Goal: Browse casually: Explore the website without a specific task or goal

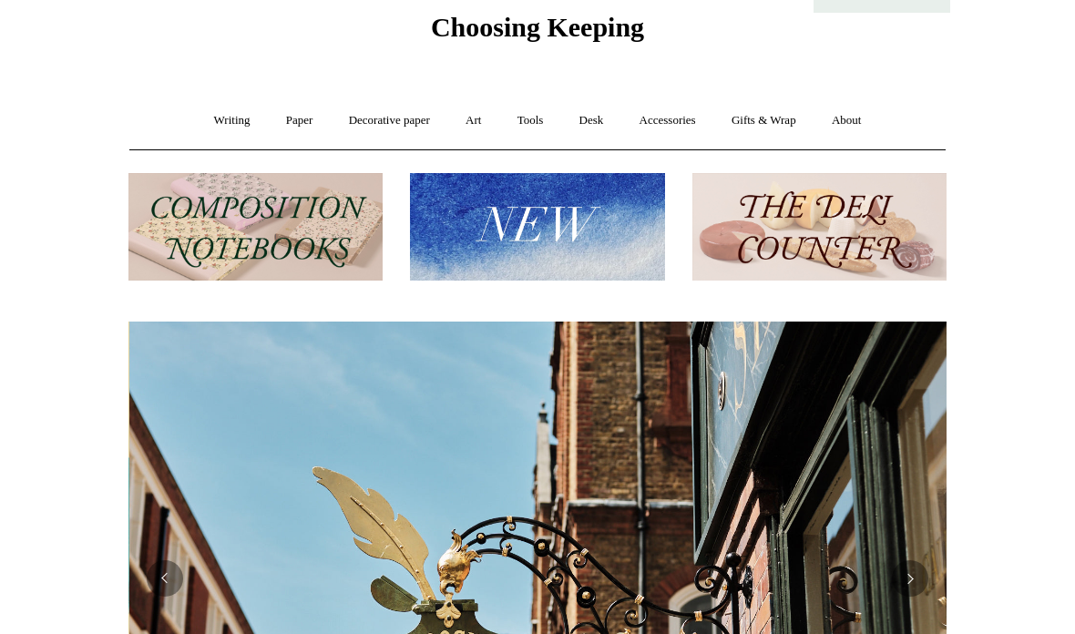
scroll to position [0, 818]
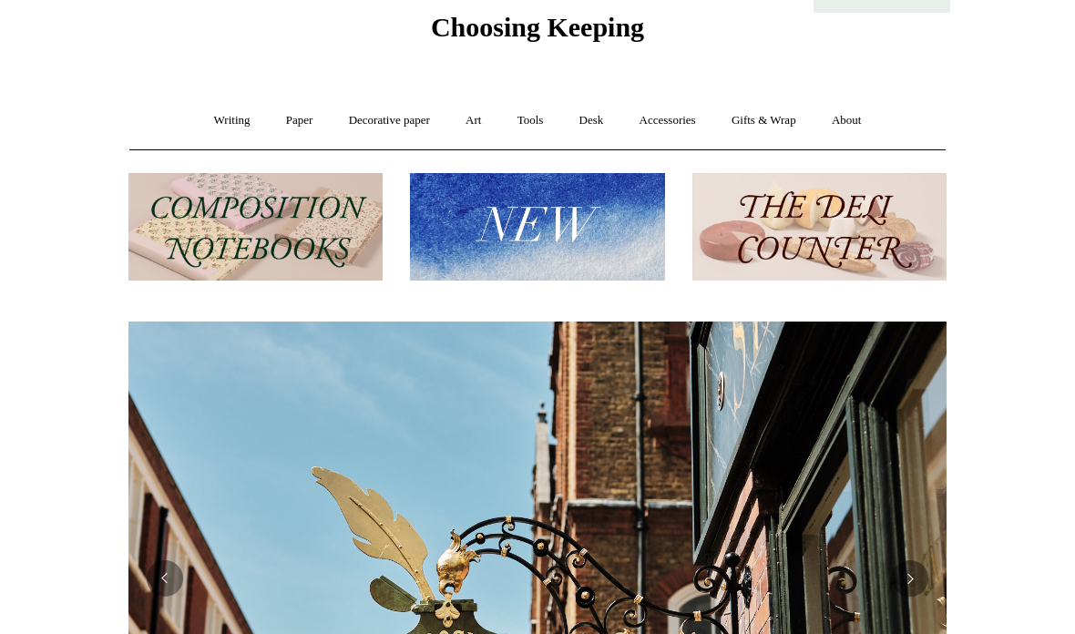
click at [598, 243] on img at bounding box center [537, 227] width 254 height 108
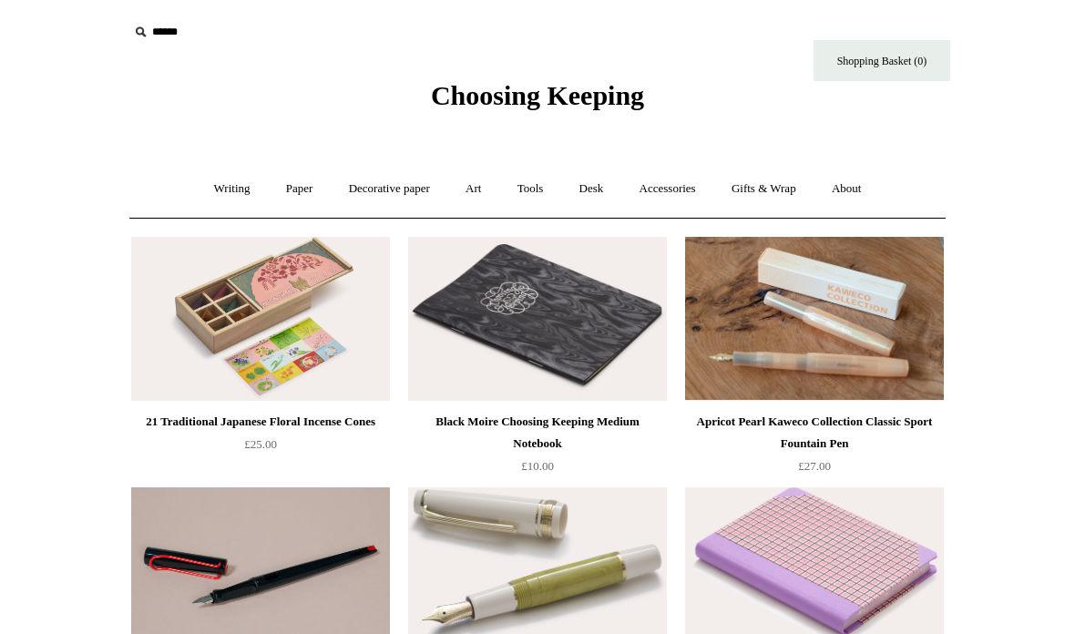
click at [296, 181] on link "Paper +" at bounding box center [300, 189] width 60 height 48
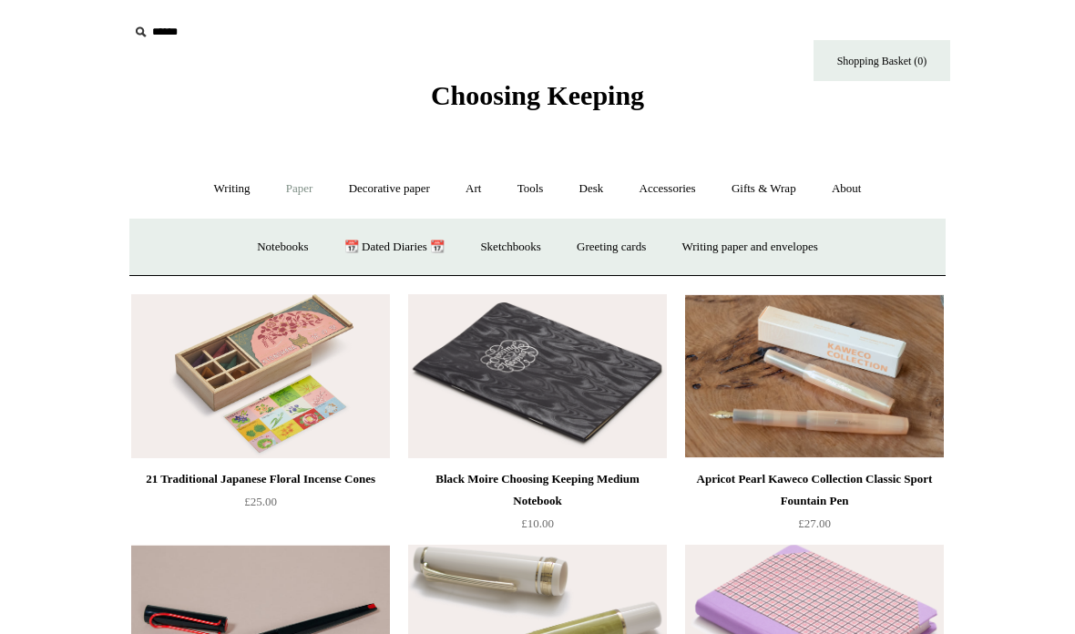
click at [783, 243] on link "Writing paper and envelopes +" at bounding box center [750, 247] width 169 height 48
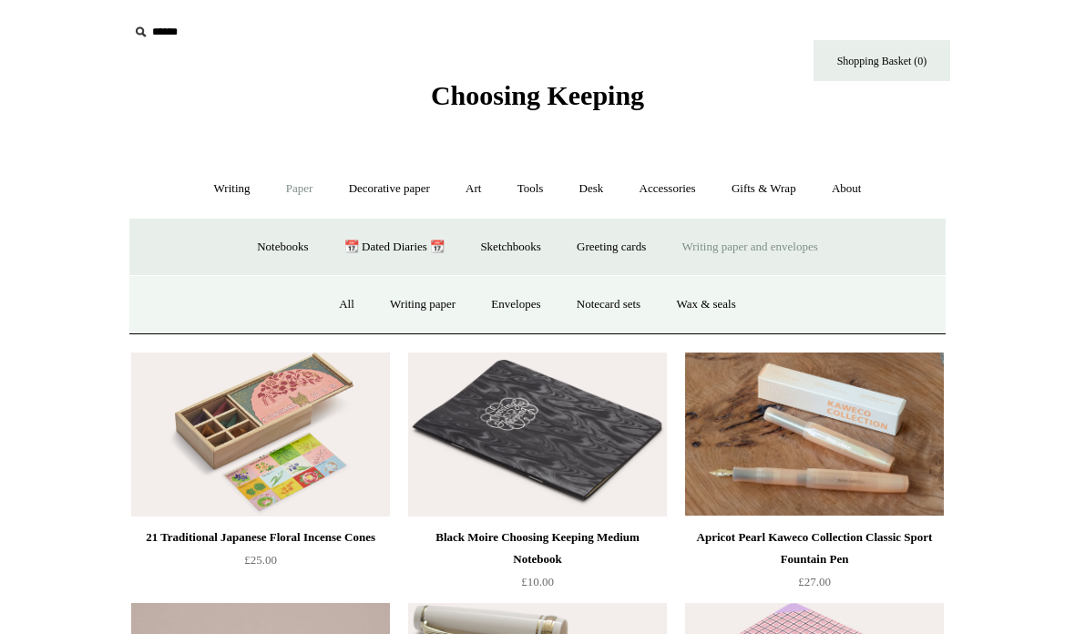
click at [779, 241] on link "Writing paper and envelopes -" at bounding box center [750, 247] width 169 height 48
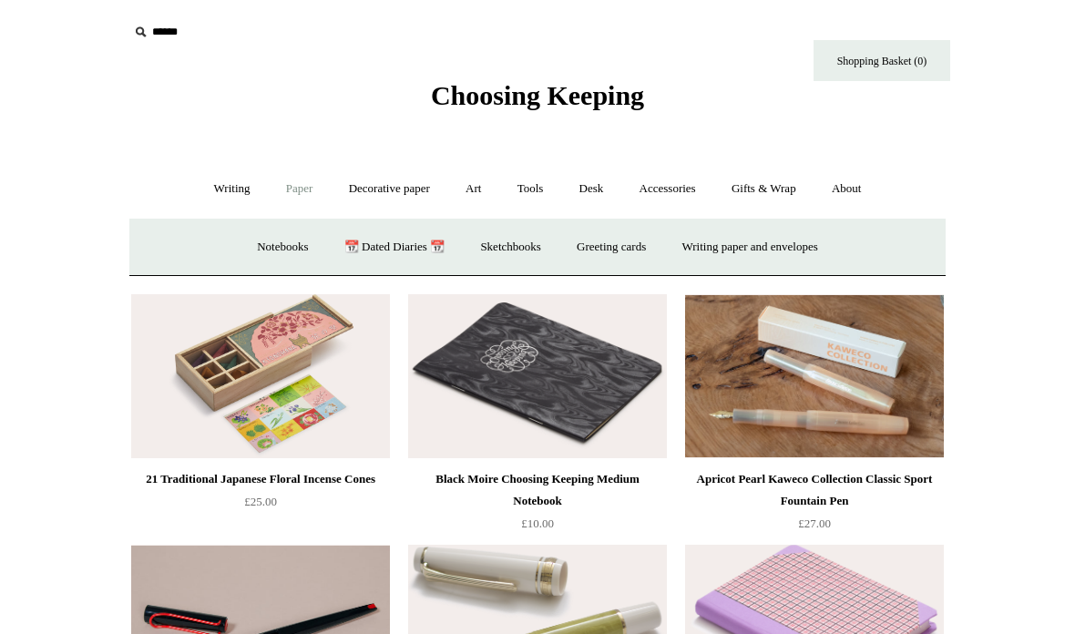
click at [681, 192] on link "Accessories +" at bounding box center [667, 189] width 89 height 48
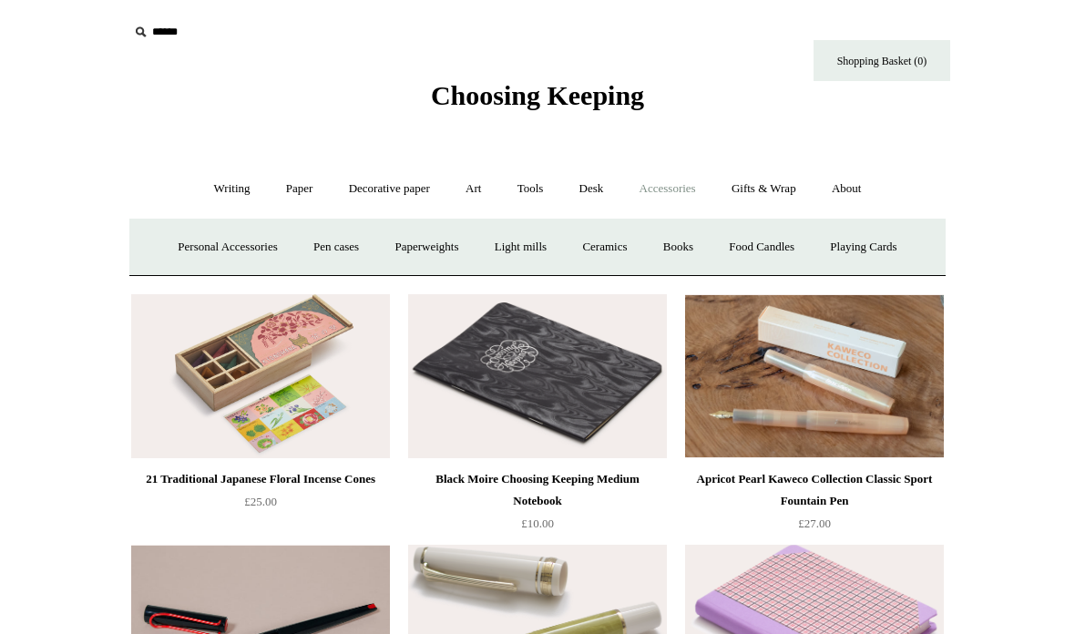
click at [698, 241] on link "Books" at bounding box center [678, 247] width 63 height 48
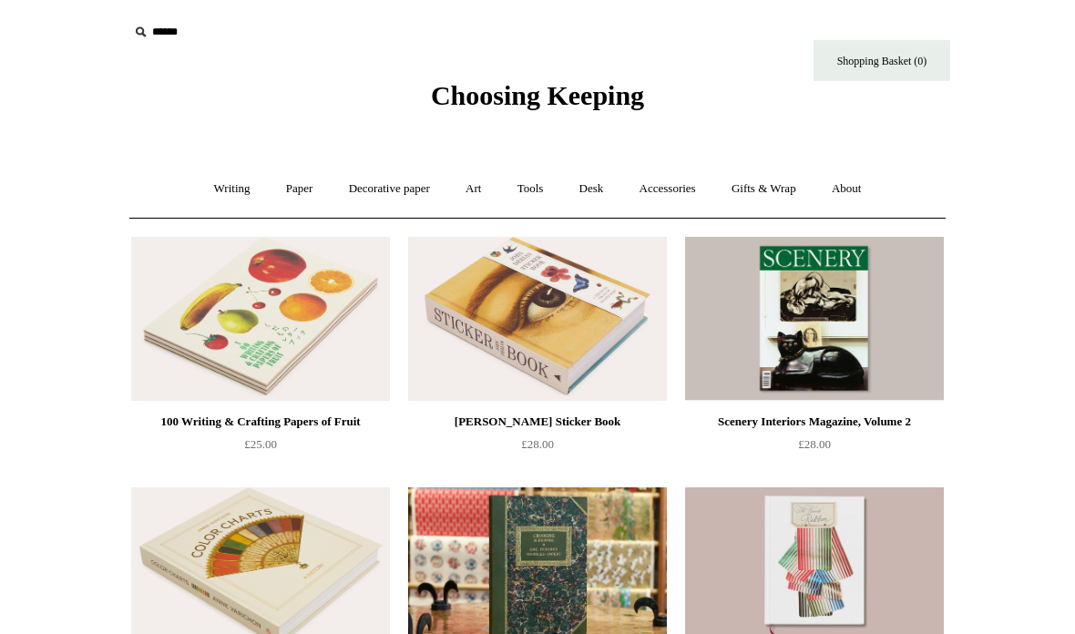
click at [536, 184] on link "Tools +" at bounding box center [530, 189] width 59 height 48
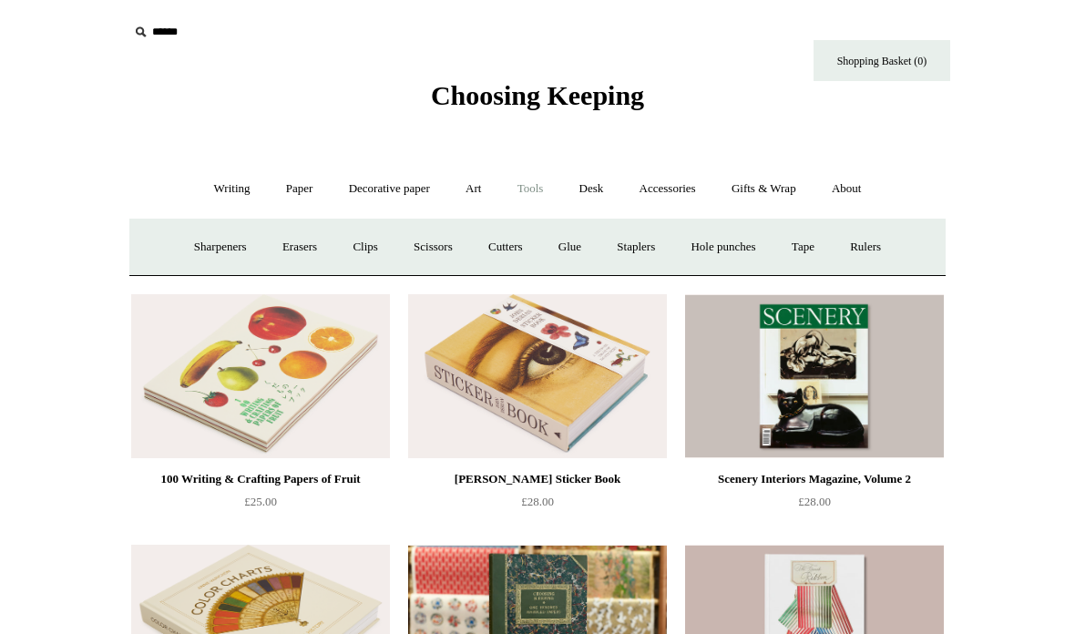
click at [436, 246] on link "Scissors" at bounding box center [433, 247] width 72 height 48
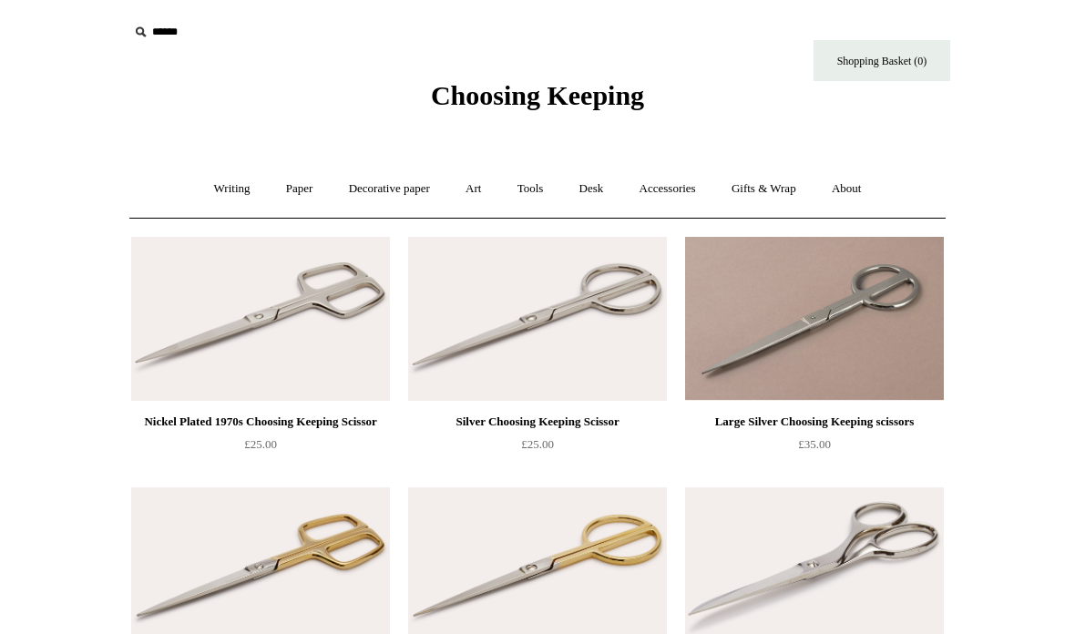
click at [692, 186] on link "Accessories +" at bounding box center [667, 189] width 89 height 48
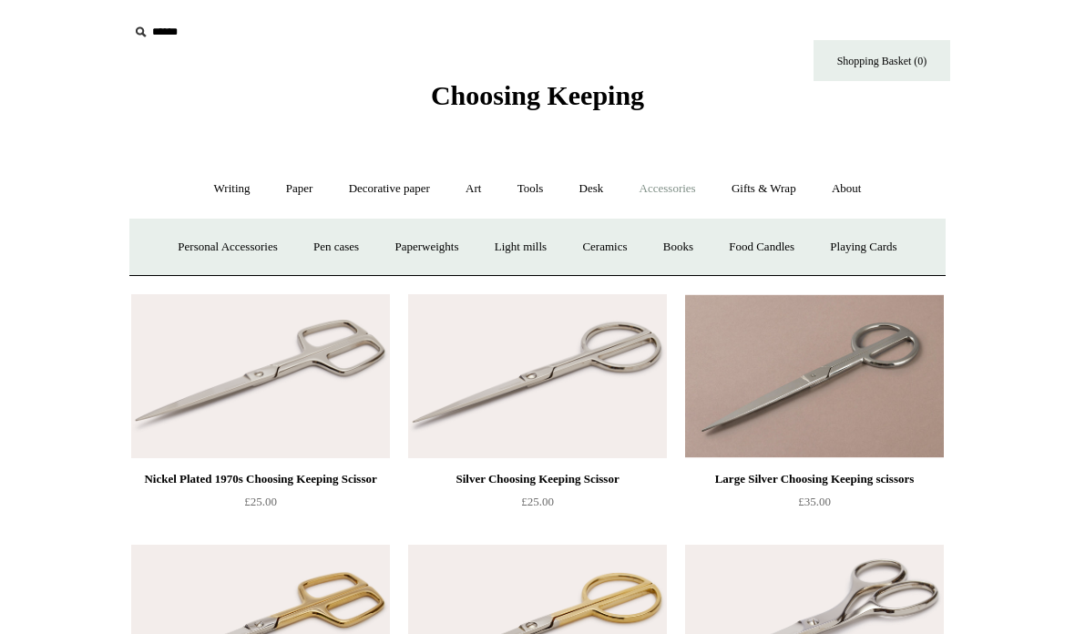
click at [618, 246] on link "Ceramics +" at bounding box center [604, 247] width 77 height 48
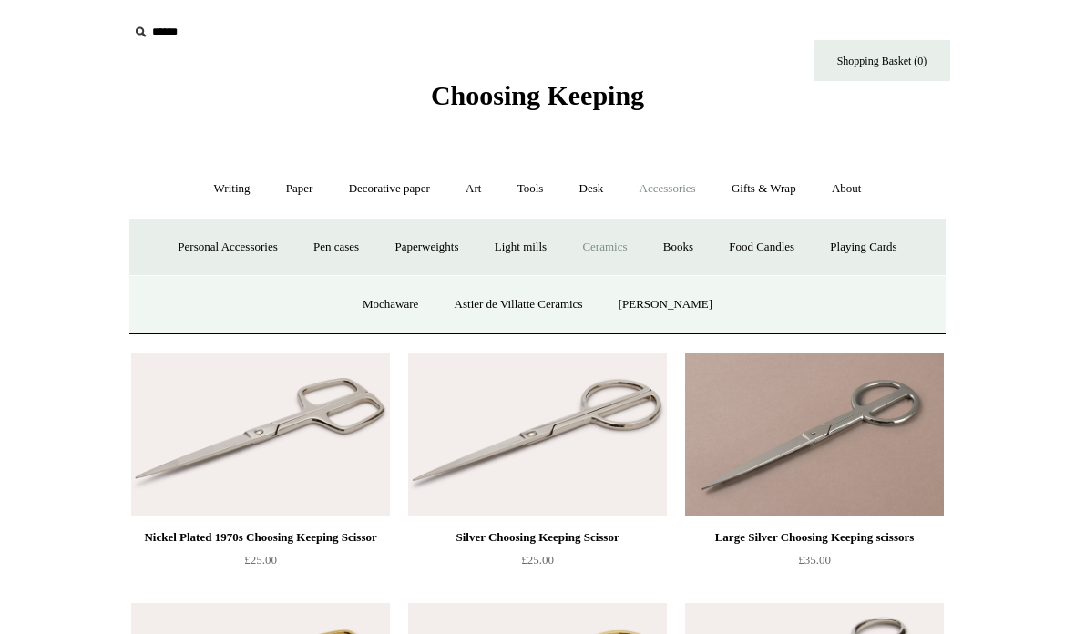
click at [690, 299] on link "[PERSON_NAME]" at bounding box center [665, 305] width 127 height 48
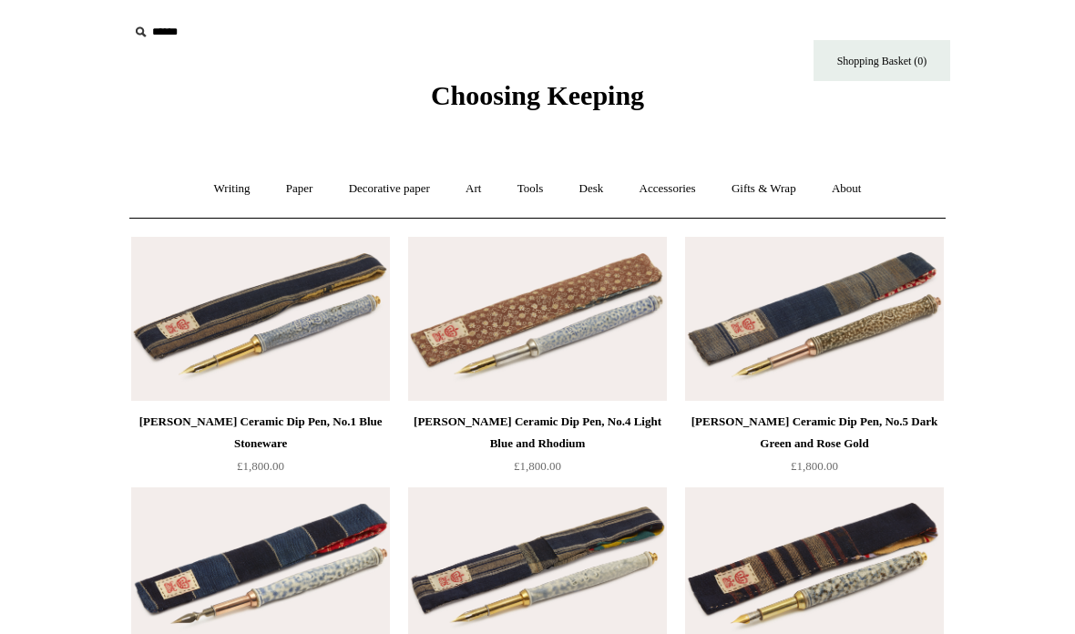
click at [681, 191] on link "Accessories +" at bounding box center [667, 189] width 89 height 48
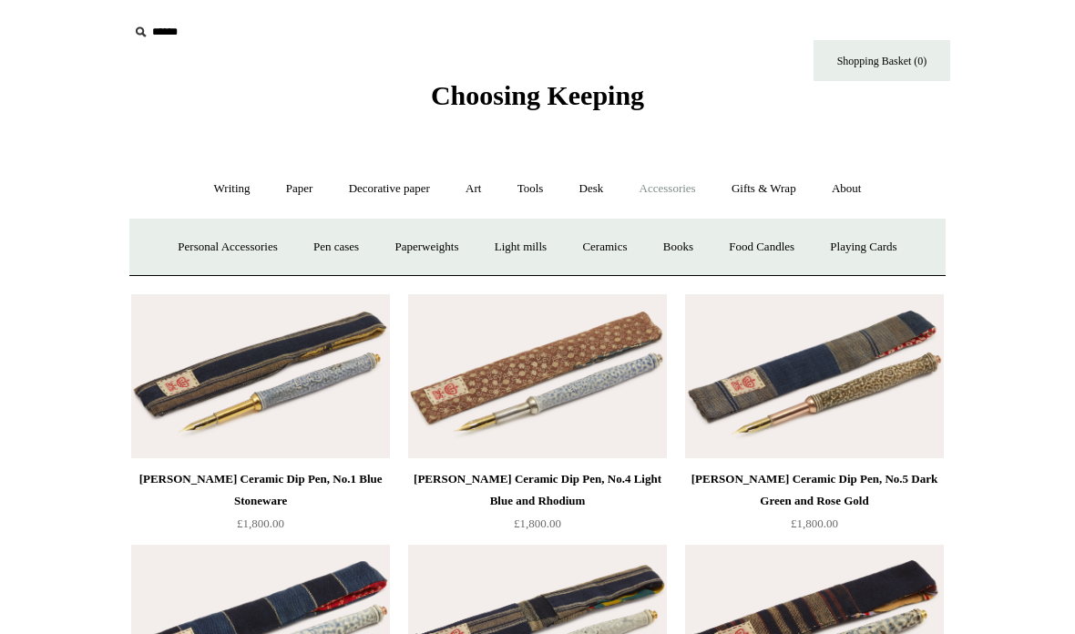
click at [692, 254] on link "Books" at bounding box center [678, 247] width 63 height 48
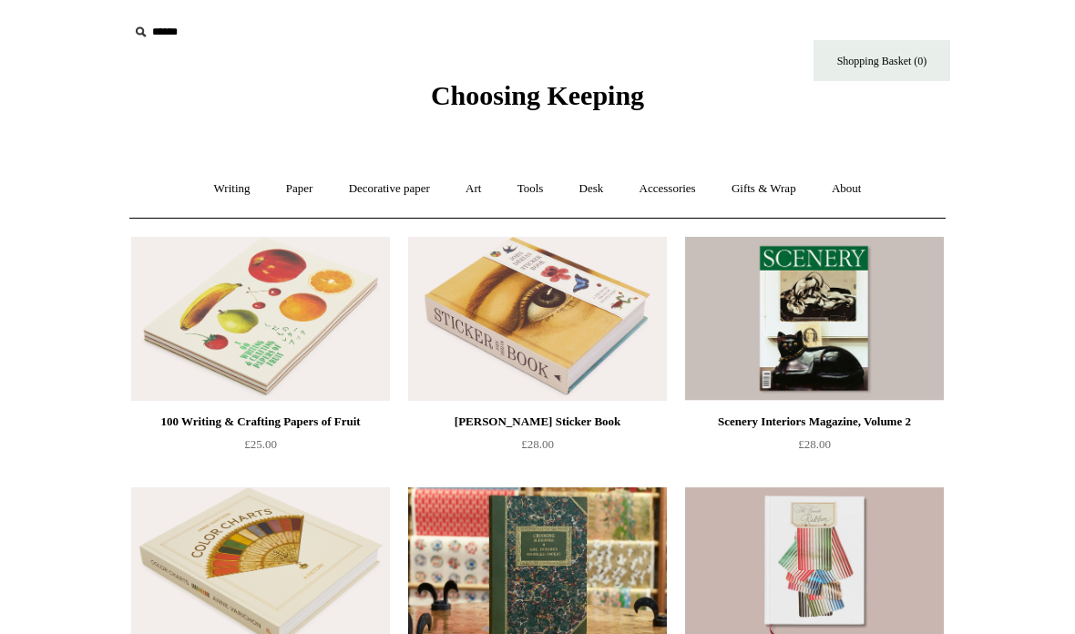
click at [230, 185] on link "Writing +" at bounding box center [232, 189] width 69 height 48
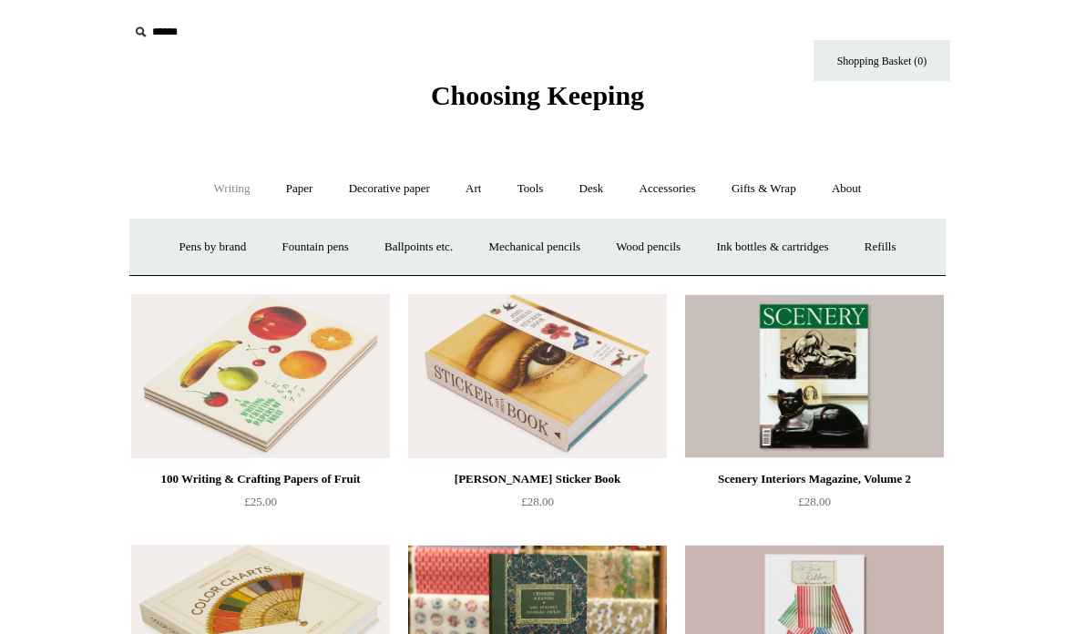
click at [692, 184] on link "Accessories +" at bounding box center [667, 189] width 89 height 48
click at [435, 250] on link "Paperweights +" at bounding box center [426, 247] width 97 height 48
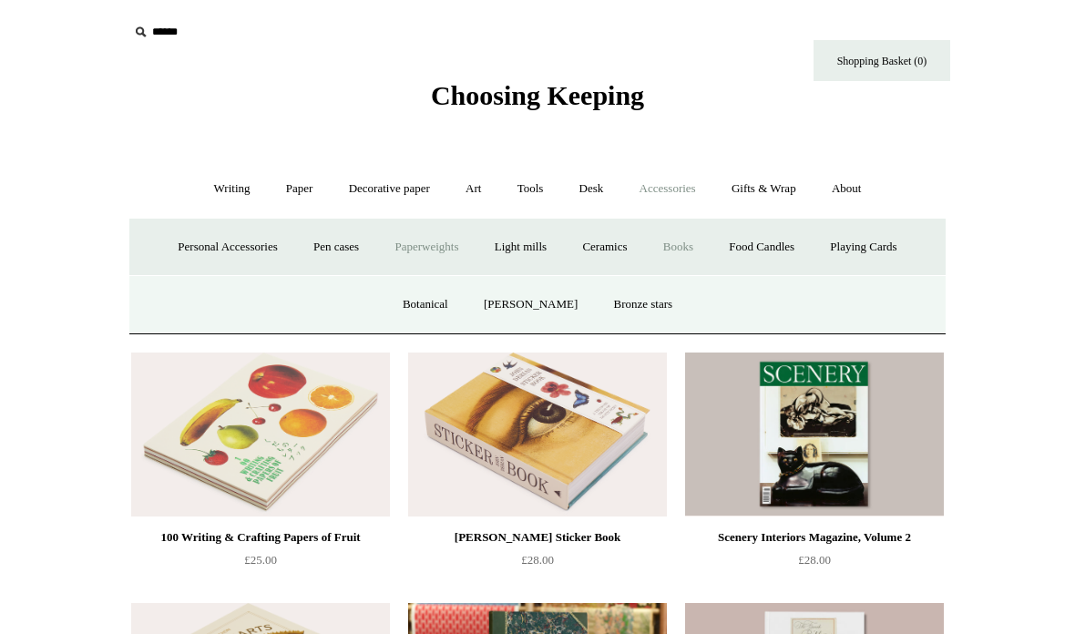
click at [653, 302] on link "Bronze stars" at bounding box center [644, 305] width 92 height 48
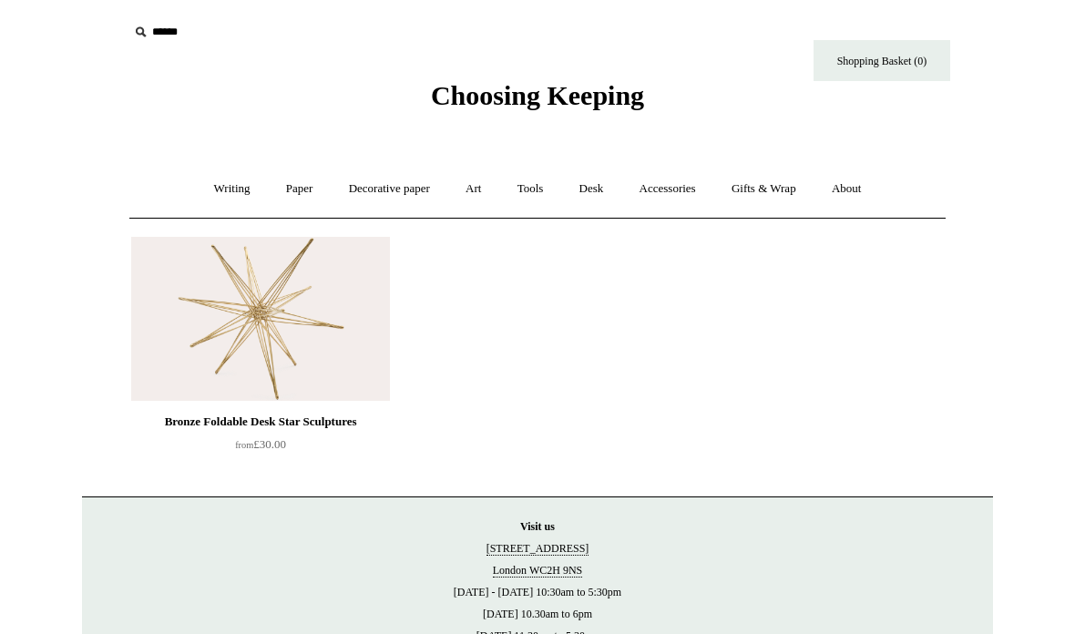
click at [231, 194] on link "Writing +" at bounding box center [232, 189] width 69 height 48
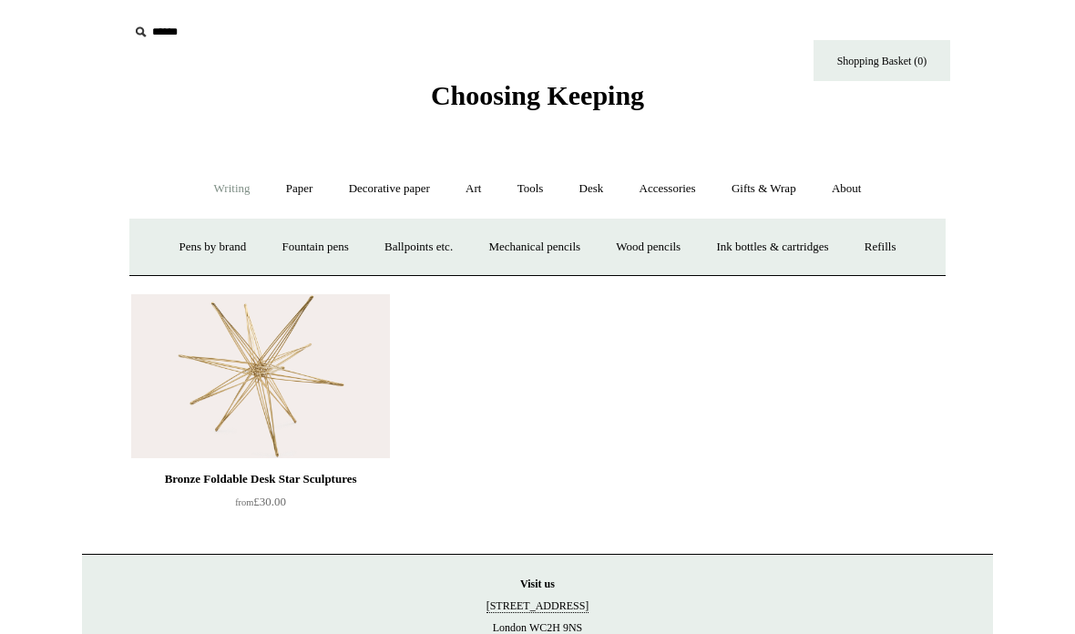
click at [563, 242] on link "Mechanical pencils +" at bounding box center [534, 247] width 125 height 48
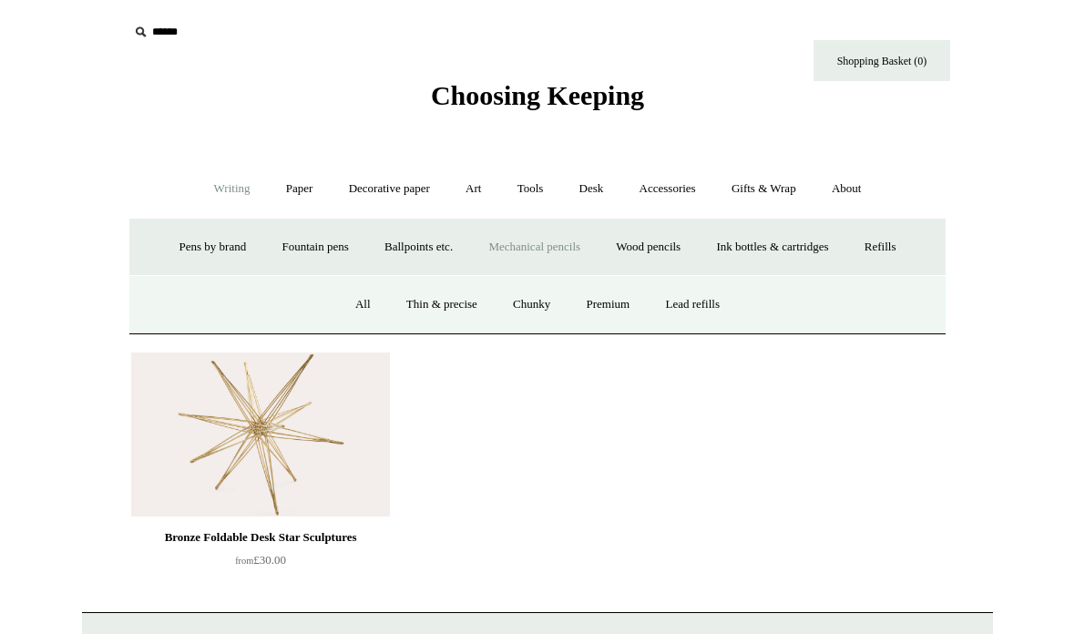
click at [782, 183] on link "Gifts & Wrap +" at bounding box center [763, 189] width 97 height 48
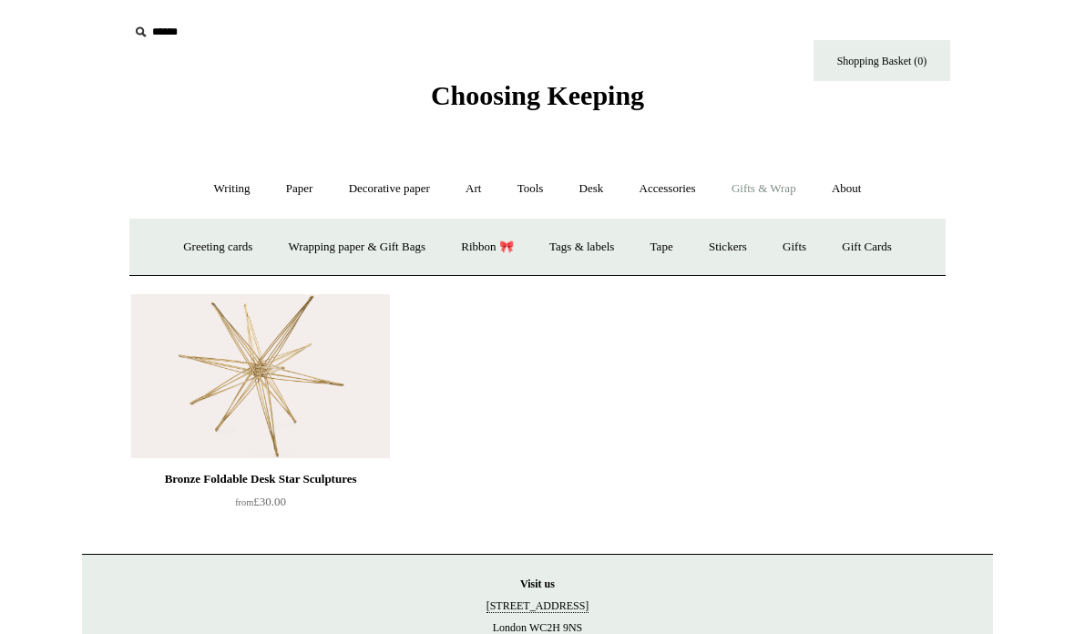
click at [509, 248] on link "Ribbon 🎀" at bounding box center [488, 247] width 86 height 48
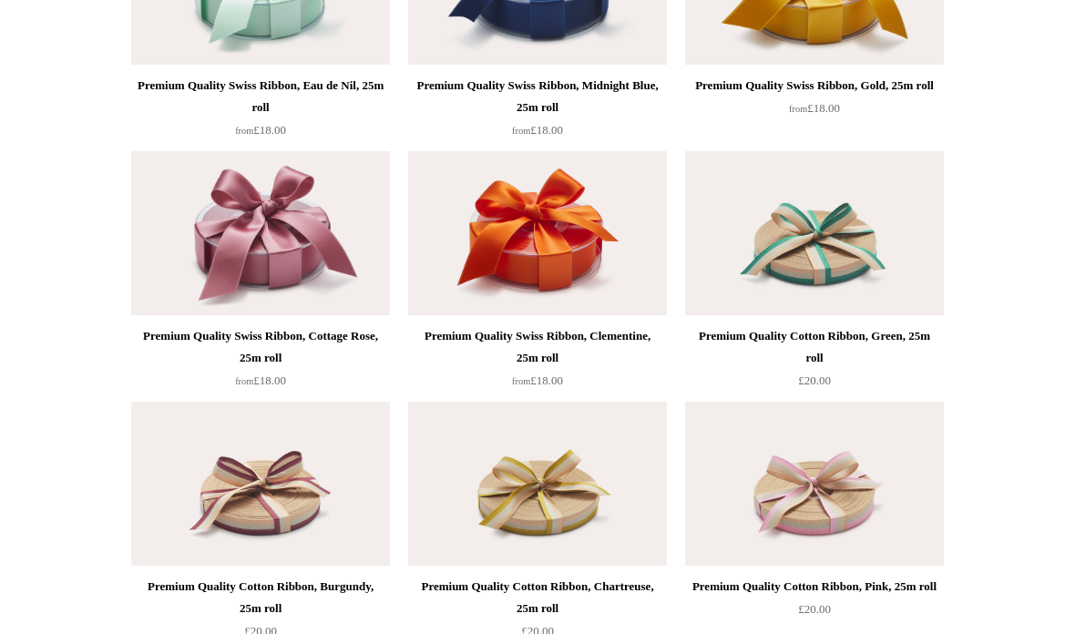
scroll to position [2841, 0]
